Goal: Task Accomplishment & Management: Use online tool/utility

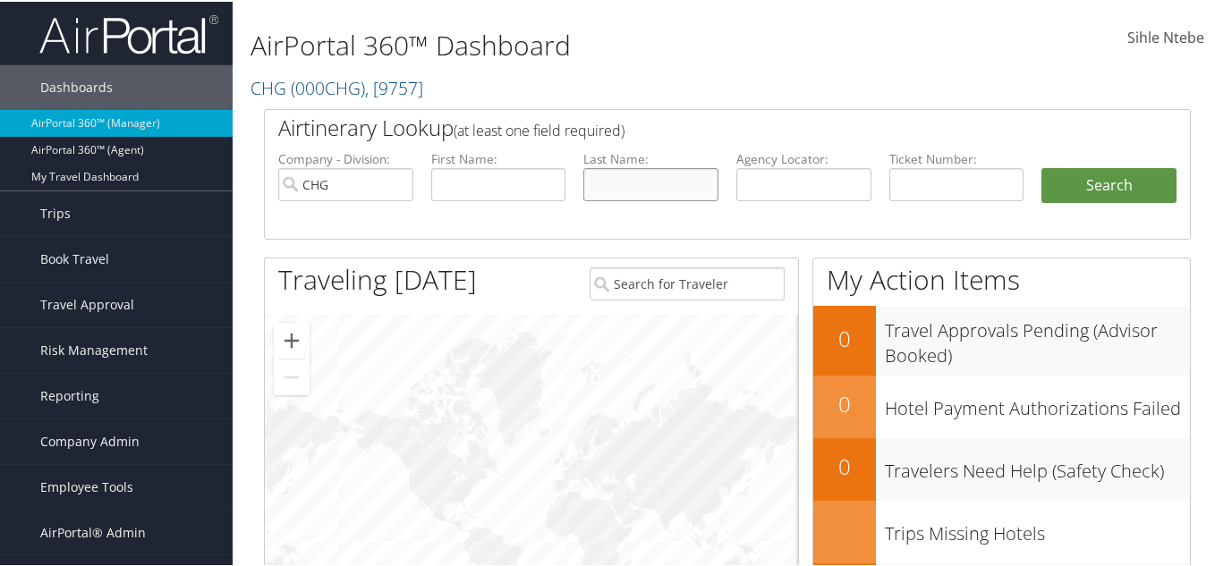
click at [606, 181] on input "text" at bounding box center [650, 182] width 135 height 33
paste input "LOURDES"
click at [456, 187] on input "text" at bounding box center [498, 182] width 135 height 33
drag, startPoint x: 658, startPoint y: 184, endPoint x: 530, endPoint y: 182, distance: 128.8
click at [530, 182] on ul "Company - Division: CHG First Name: Last Name: LOURDES Agency Locator: Departur…" at bounding box center [727, 192] width 916 height 89
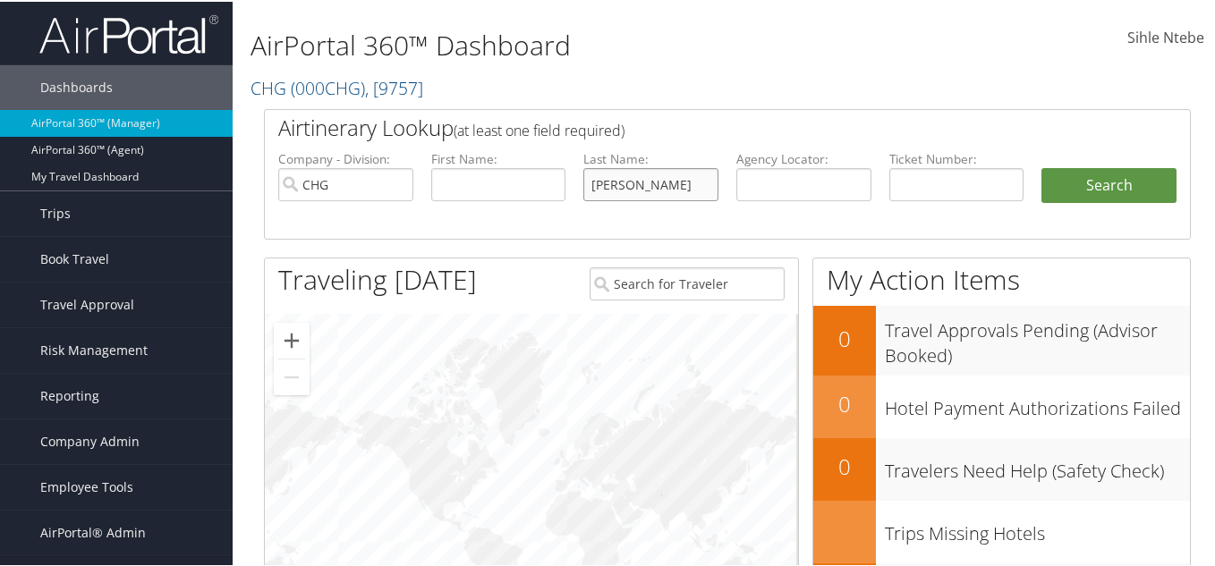
paste input "RUIZ"
type input "RUIZ"
click at [541, 178] on input "text" at bounding box center [498, 182] width 135 height 33
paste input "LOURDES"
type input "LOURDES"
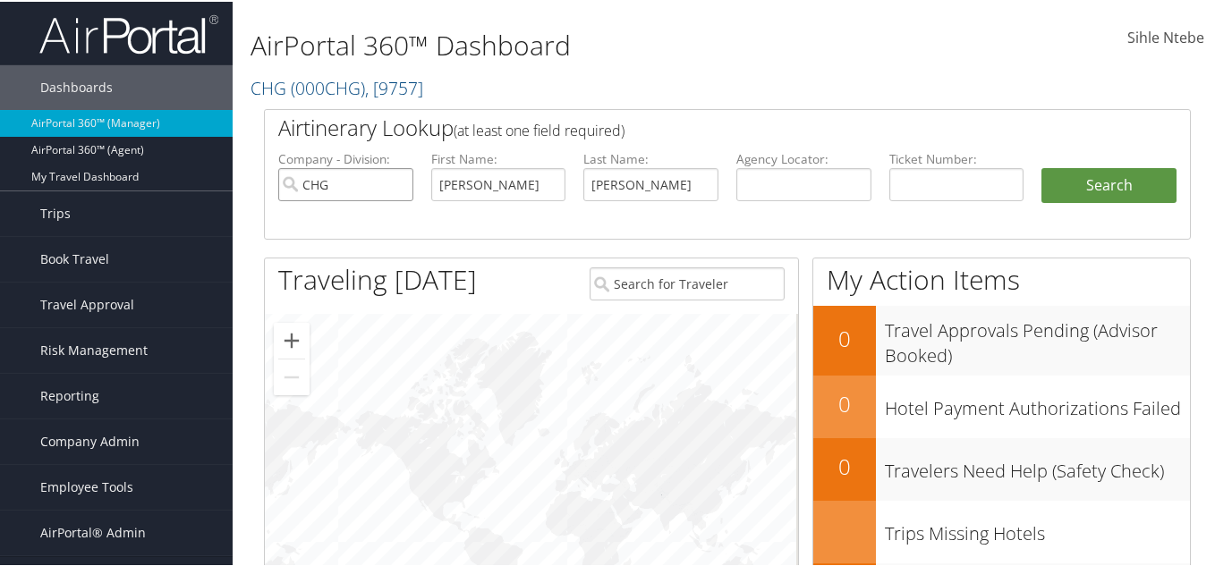
click at [396, 182] on input "CHG" at bounding box center [345, 182] width 135 height 33
click at [1153, 166] on button "Search" at bounding box center [1108, 184] width 135 height 36
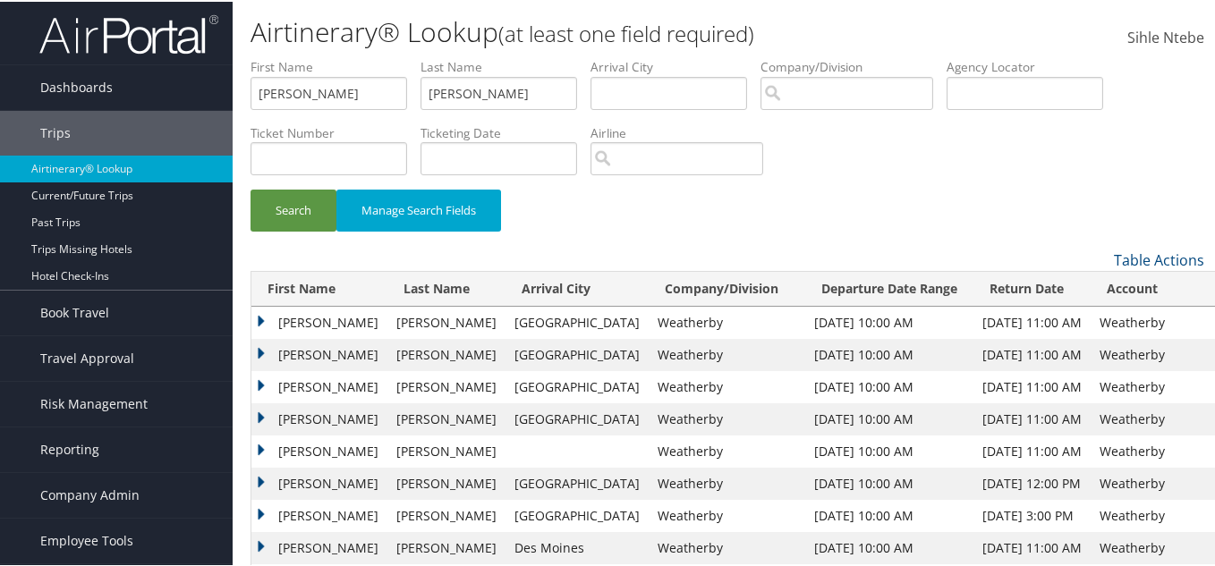
click at [260, 382] on td "Lourdes" at bounding box center [319, 385] width 136 height 32
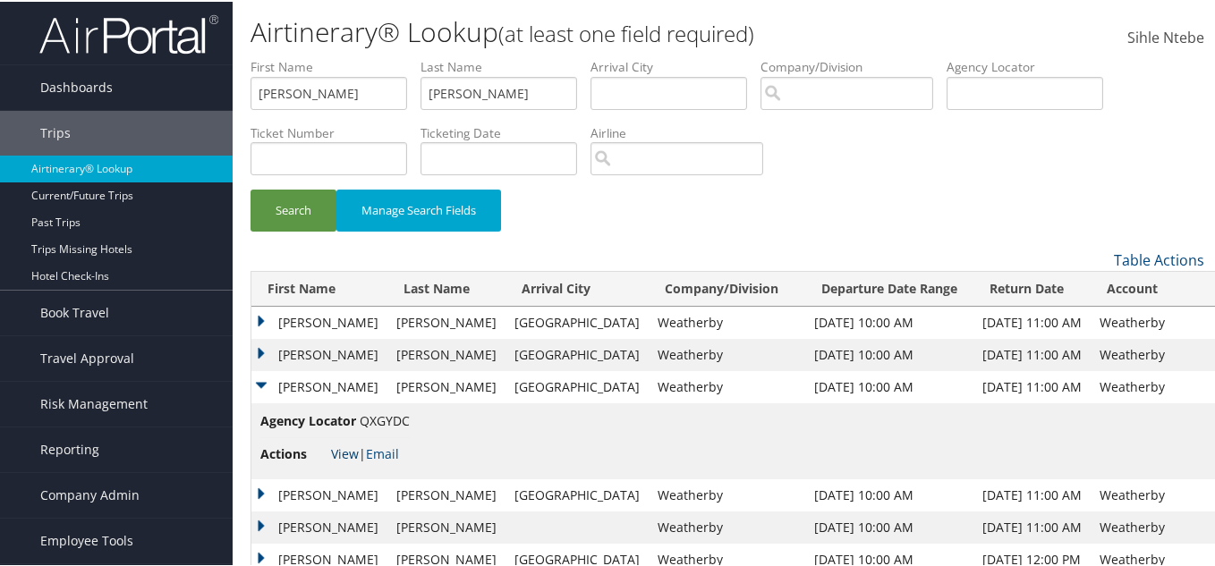
click at [340, 451] on link "View" at bounding box center [345, 452] width 28 height 17
click at [88, 455] on span "Reporting" at bounding box center [69, 448] width 59 height 45
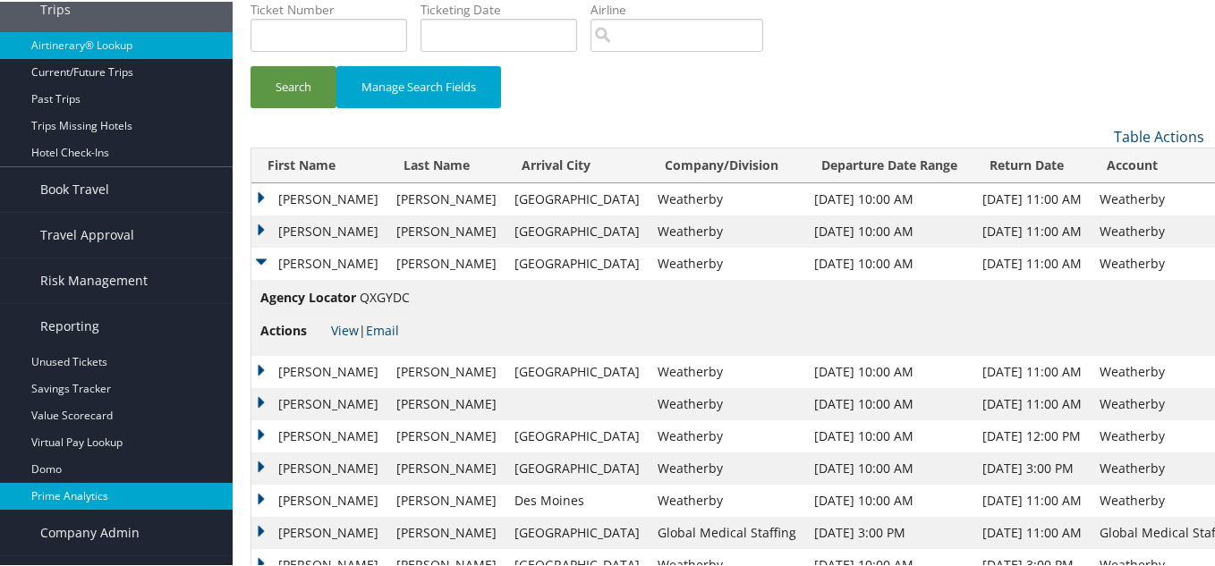
scroll to position [179, 0]
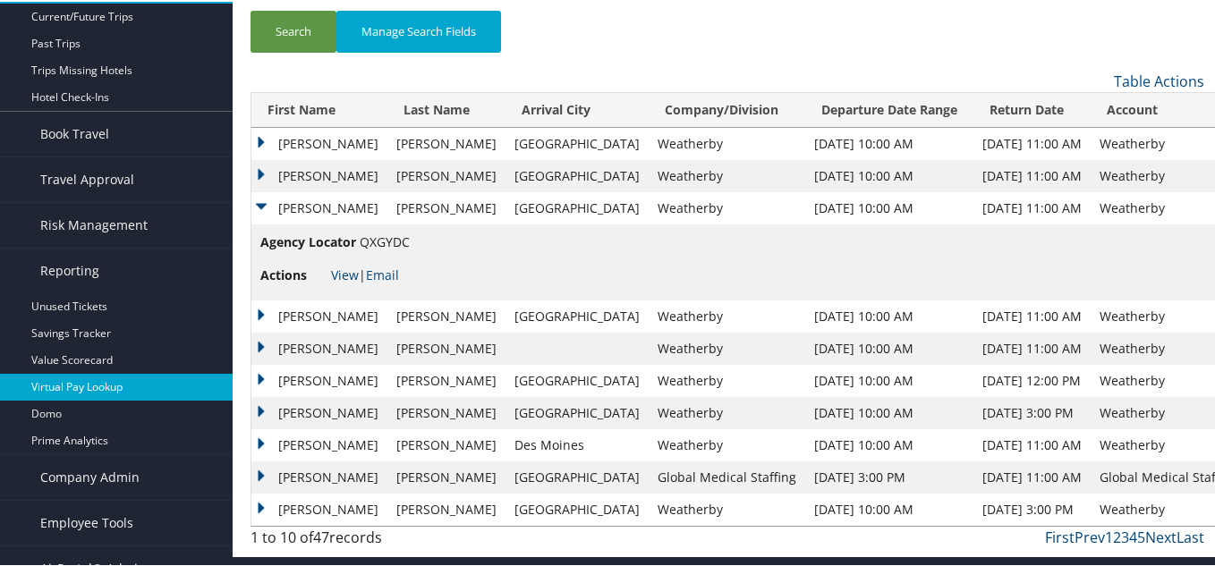
click at [90, 383] on link "Virtual Pay Lookup" at bounding box center [116, 385] width 233 height 27
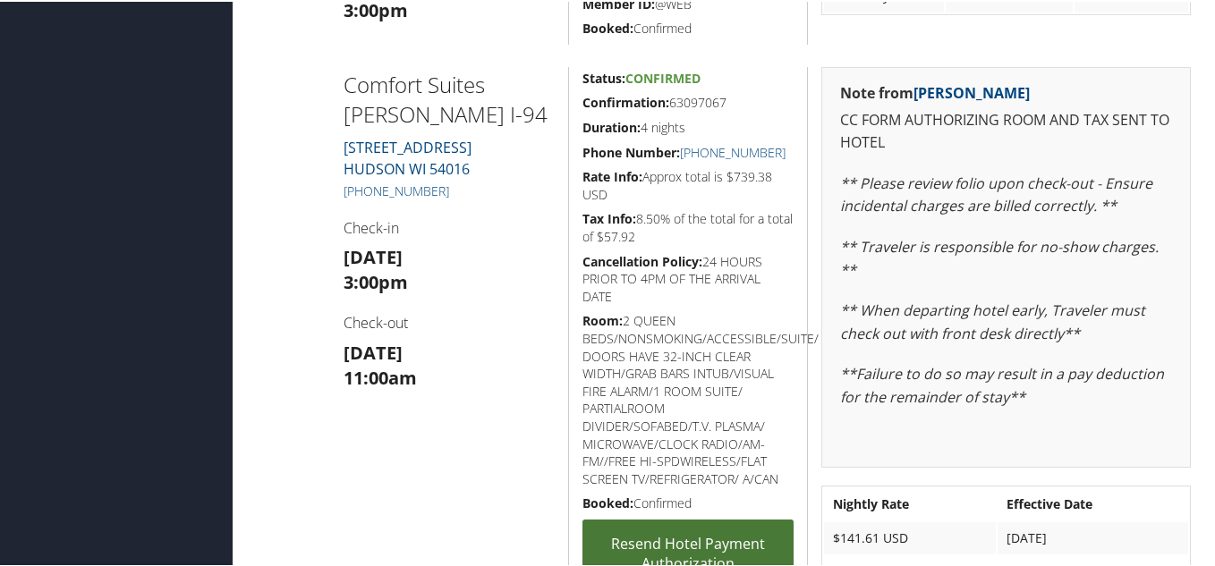
scroll to position [1073, 0]
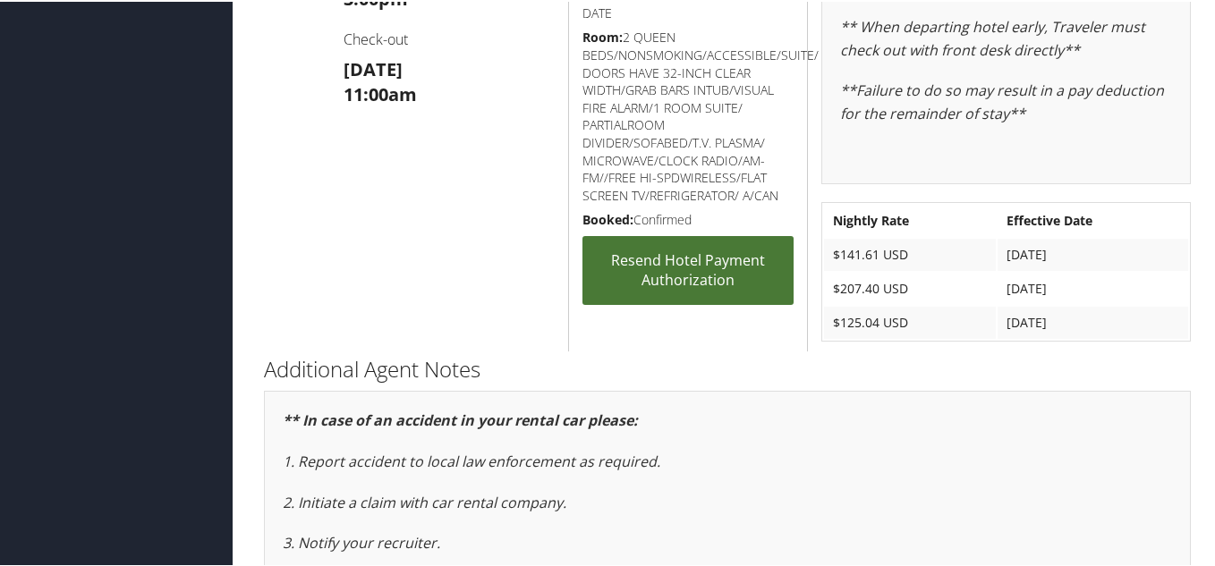
click at [694, 284] on link "Resend Hotel Payment Authorization" at bounding box center [687, 268] width 211 height 69
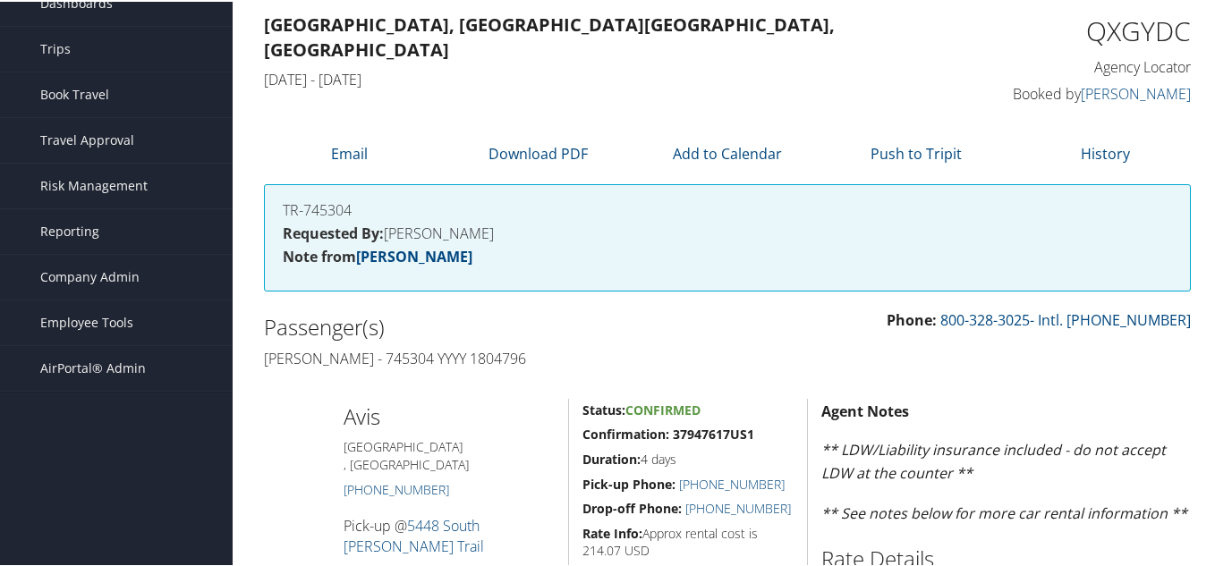
scroll to position [0, 0]
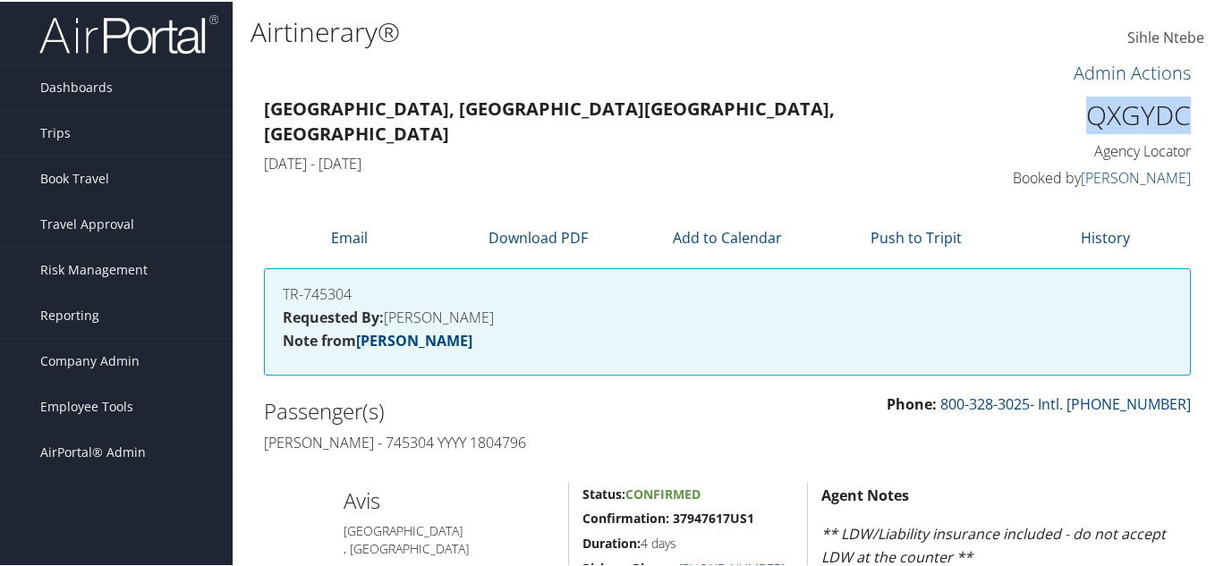
drag, startPoint x: 1189, startPoint y: 116, endPoint x: 1066, endPoint y: 115, distance: 122.6
click at [1066, 115] on div "QXGYDC Agency Locator Agency Locator QXGYDC Booked by Luis Vanegas Booked by Lu…" at bounding box center [1085, 142] width 239 height 102
copy h1 "QXGYDC"
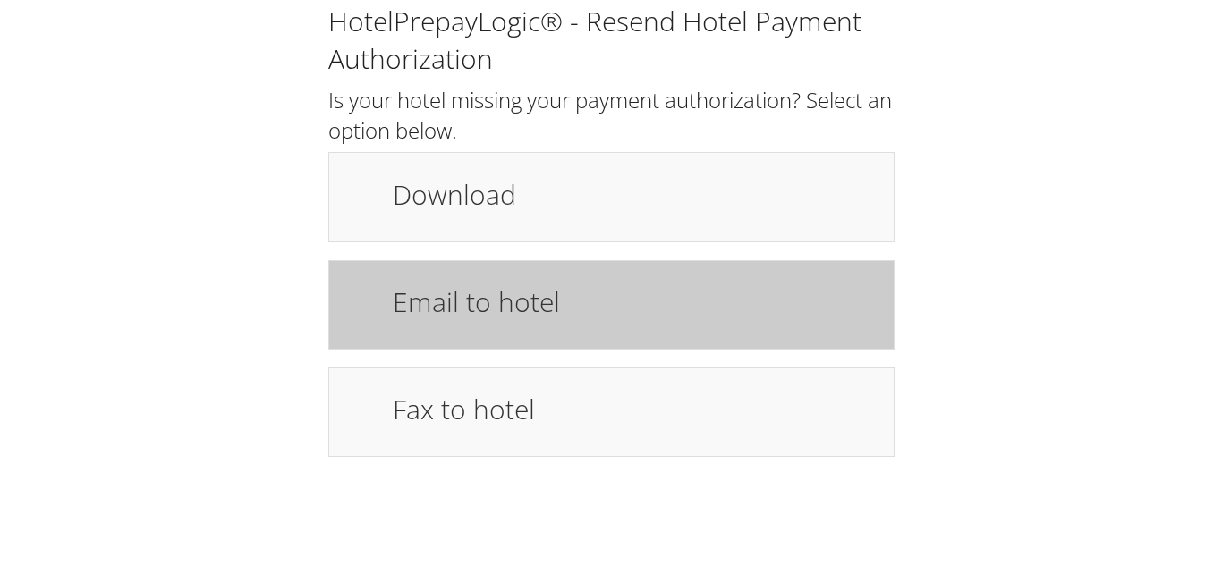
click at [559, 322] on div "Email to hotel" at bounding box center [633, 305] width 509 height 52
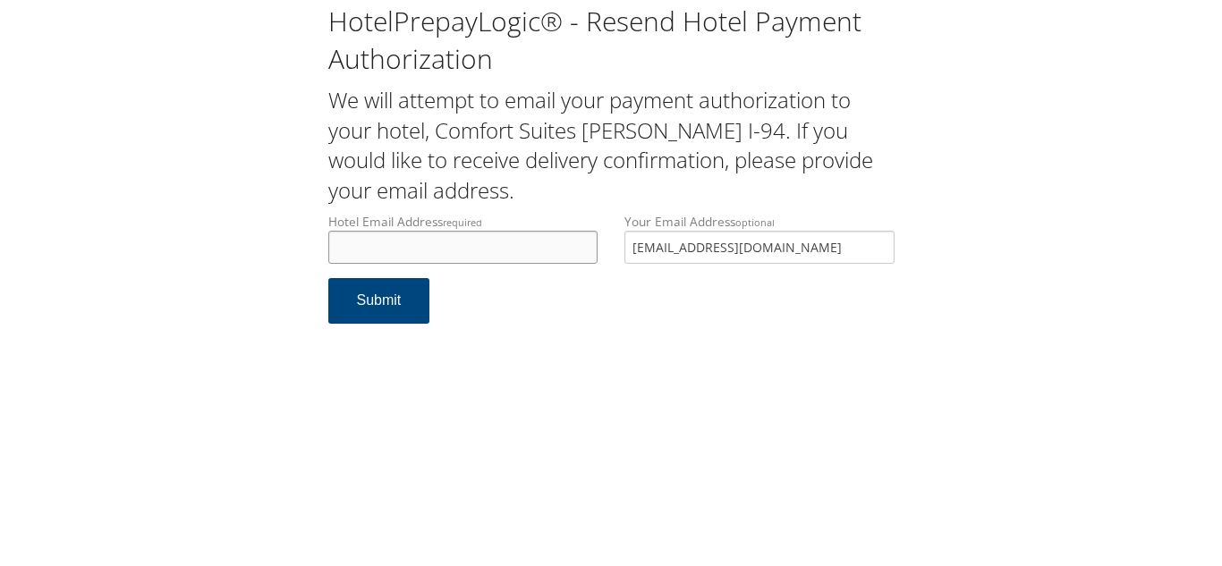
click at [389, 249] on input "Hotel Email Address required" at bounding box center [463, 247] width 270 height 33
click at [370, 247] on input "Hotel Email Address required" at bounding box center [463, 247] width 270 height 33
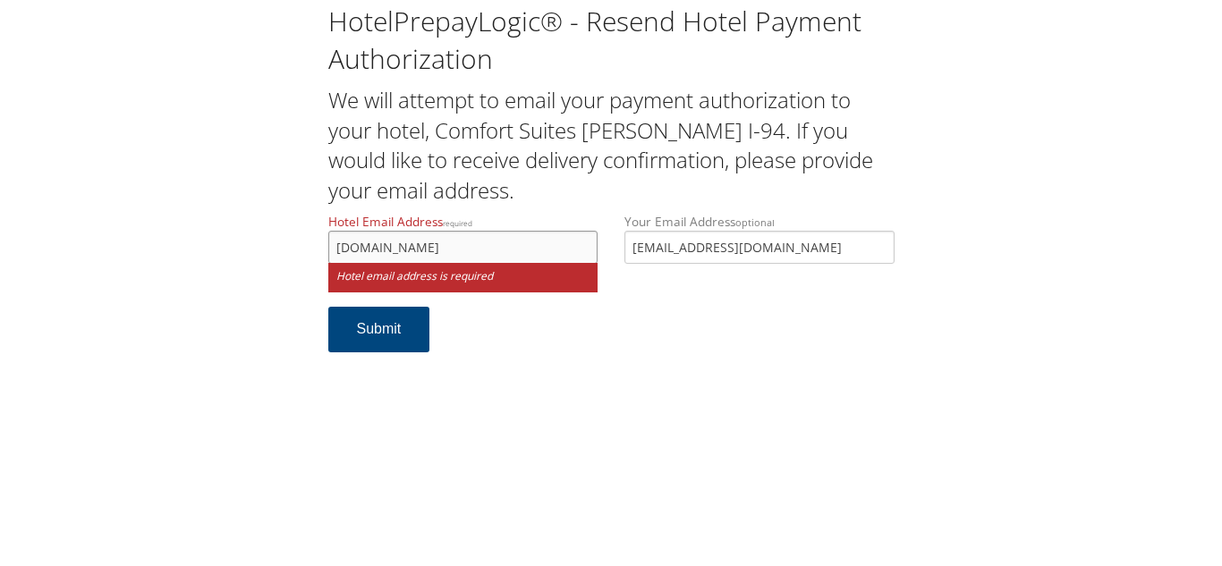
drag, startPoint x: 527, startPoint y: 246, endPoint x: 328, endPoint y: 259, distance: 199.0
click at [328, 261] on input "[DOMAIN_NAME]" at bounding box center [463, 247] width 270 height 33
click at [382, 336] on button "Submit" at bounding box center [379, 330] width 102 height 46
click at [520, 241] on input "[DOMAIN_NAME]" at bounding box center [463, 247] width 270 height 33
click at [461, 249] on input "[DOMAIN_NAME]" at bounding box center [463, 247] width 270 height 33
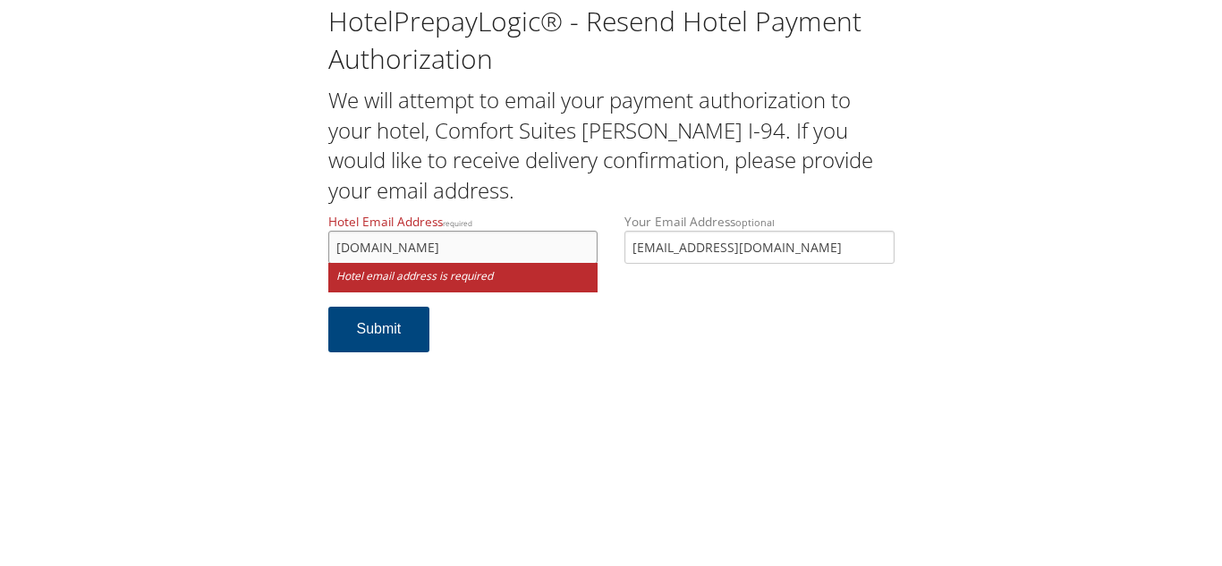
click at [389, 247] on input "[DOMAIN_NAME]" at bounding box center [463, 247] width 270 height 33
click at [496, 244] on input "[DOMAIN_NAME]" at bounding box center [463, 247] width 270 height 33
click at [466, 247] on input "[DOMAIN_NAME]" at bounding box center [463, 247] width 270 height 33
drag, startPoint x: 564, startPoint y: 245, endPoint x: 478, endPoint y: 242, distance: 86.0
click at [478, 242] on input "hudsonwicomfortsuites@gmai'.comcom" at bounding box center [463, 247] width 270 height 33
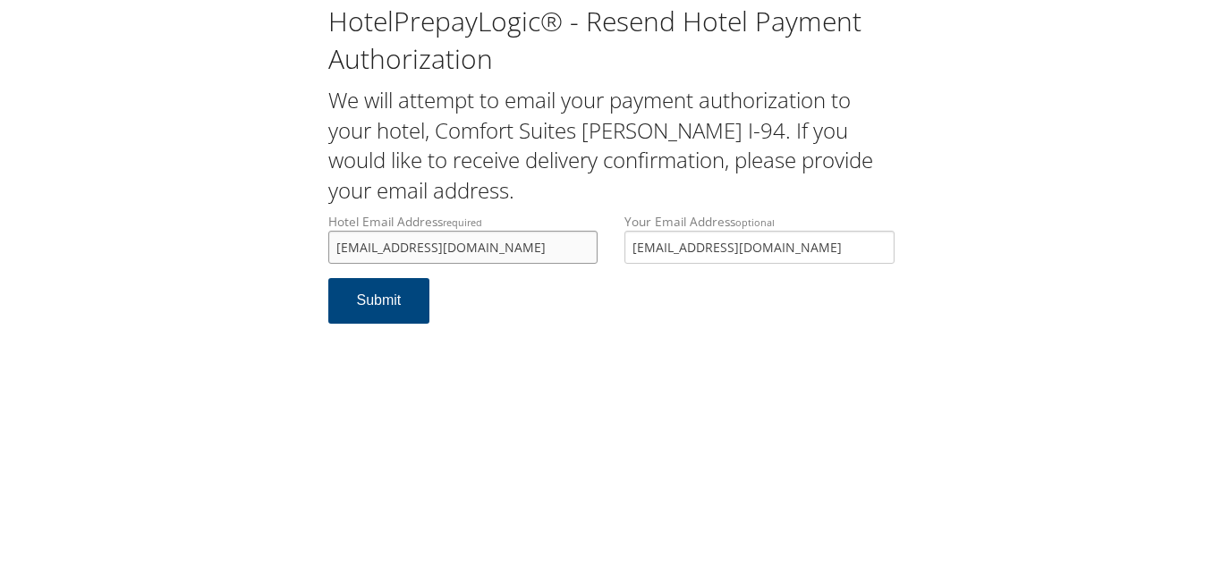
drag, startPoint x: 547, startPoint y: 241, endPoint x: 308, endPoint y: 238, distance: 239.8
click at [308, 238] on div "HotelPrepayLogic® - Resend Hotel Payment Authorization We will attempt to email…" at bounding box center [611, 171] width 1186 height 342
type input "[EMAIL_ADDRESS][DOMAIN_NAME]"
click at [370, 309] on button "Submit" at bounding box center [379, 301] width 102 height 46
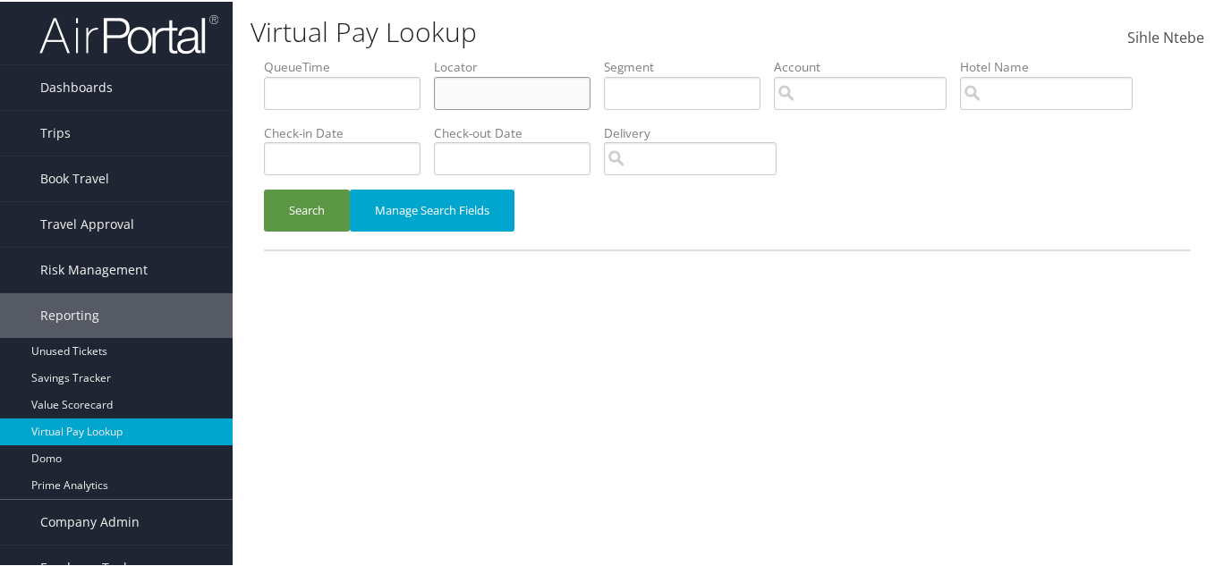
click at [466, 90] on input "text" at bounding box center [512, 91] width 157 height 33
paste input "QXGYDC"
type input "QXGYDC"
click at [314, 207] on button "Search" at bounding box center [307, 209] width 86 height 42
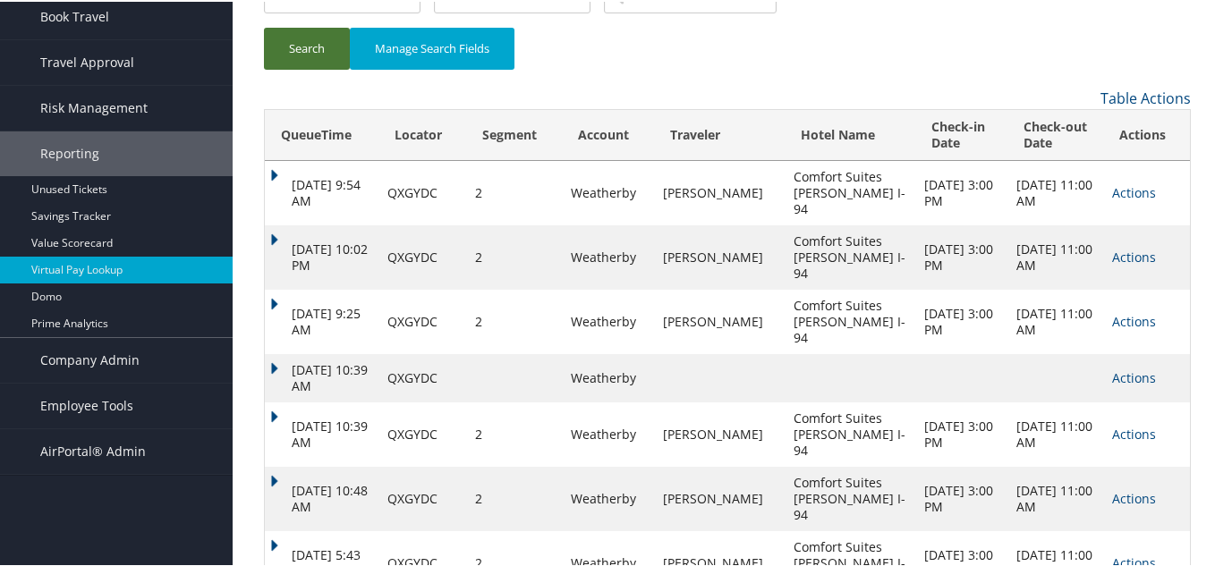
scroll to position [170, 0]
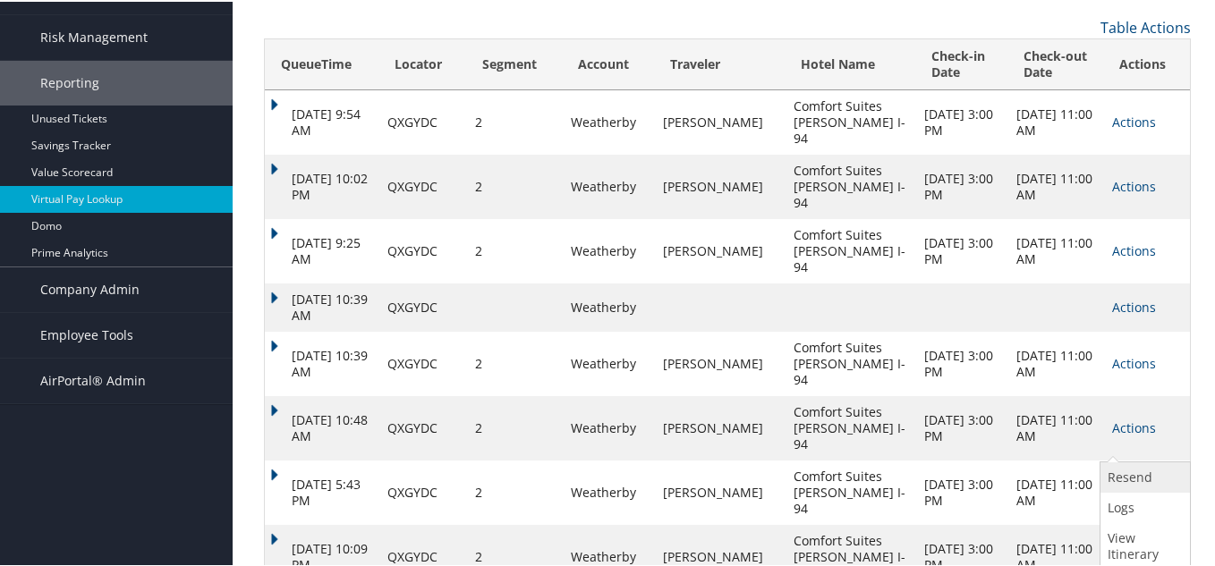
click at [1139, 471] on link "Resend" at bounding box center [1142, 476] width 85 height 30
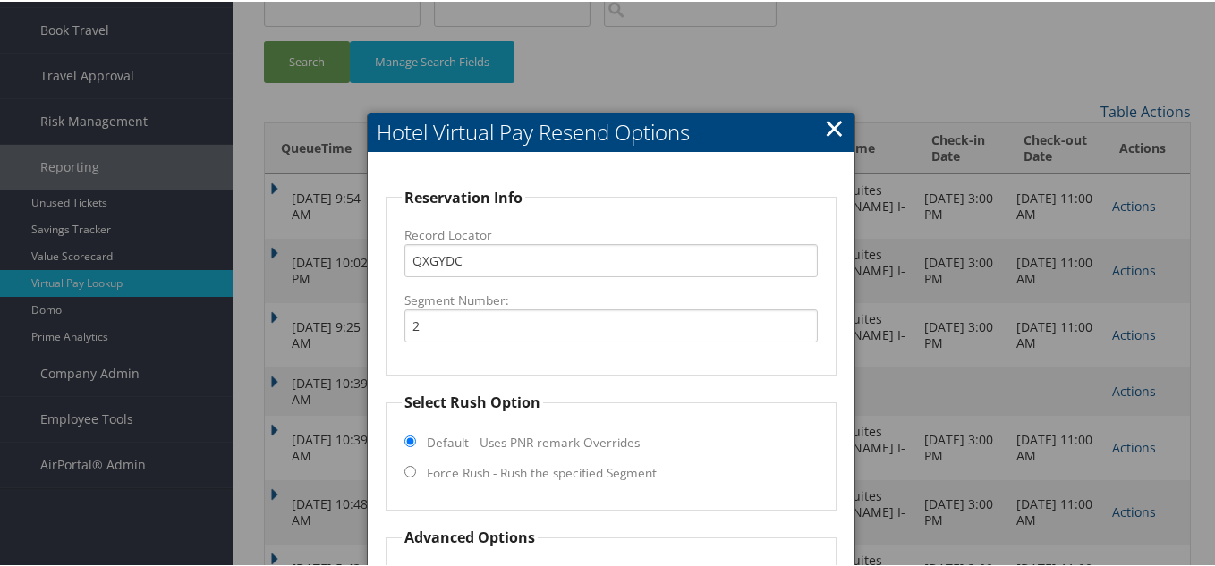
scroll to position [0, 0]
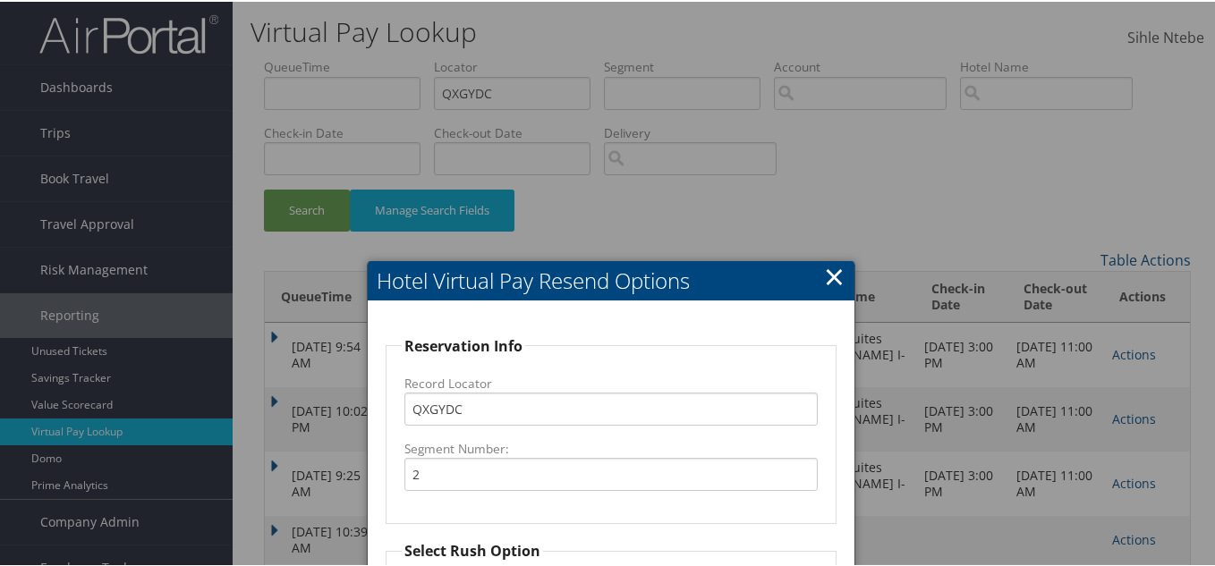
click at [832, 273] on link "×" at bounding box center [834, 275] width 21 height 36
